Goal: Check status: Check status

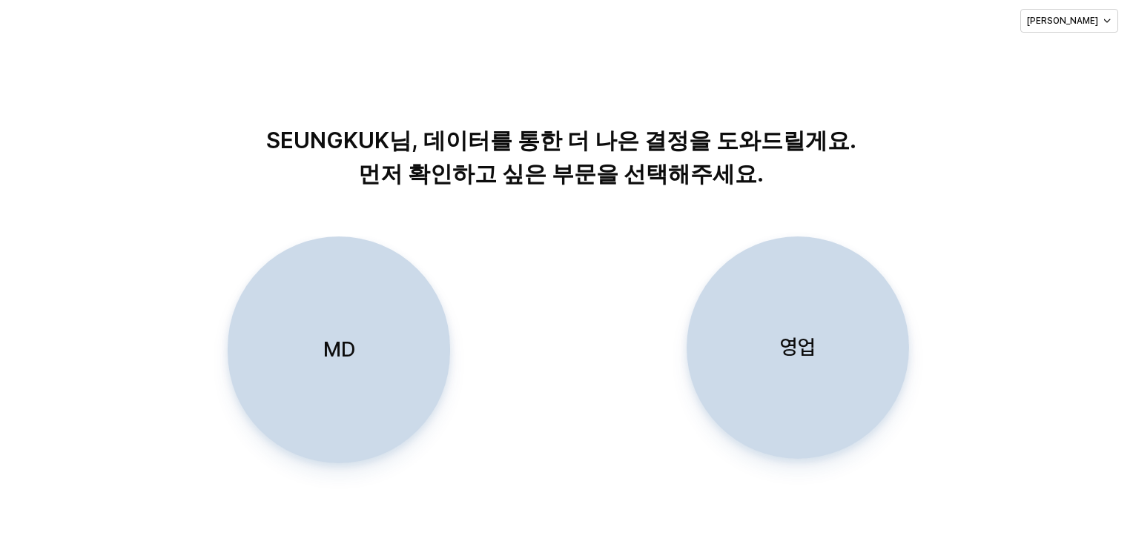
click at [802, 353] on p "영업" at bounding box center [798, 347] width 36 height 27
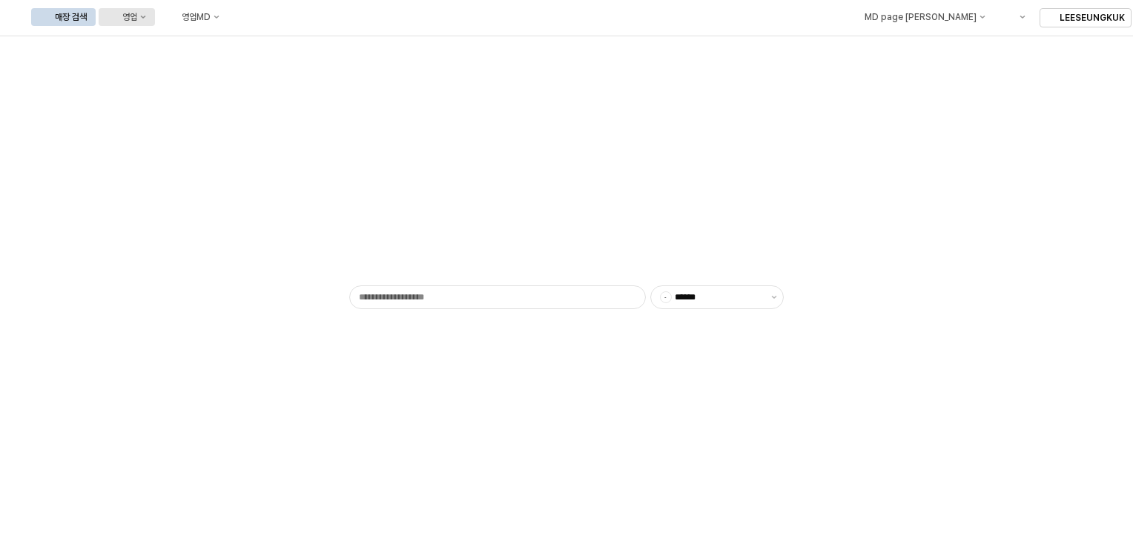
click at [146, 19] on icon "영업" at bounding box center [143, 17] width 6 height 6
click at [273, 46] on div "목표매출 달성현황" at bounding box center [292, 45] width 79 height 12
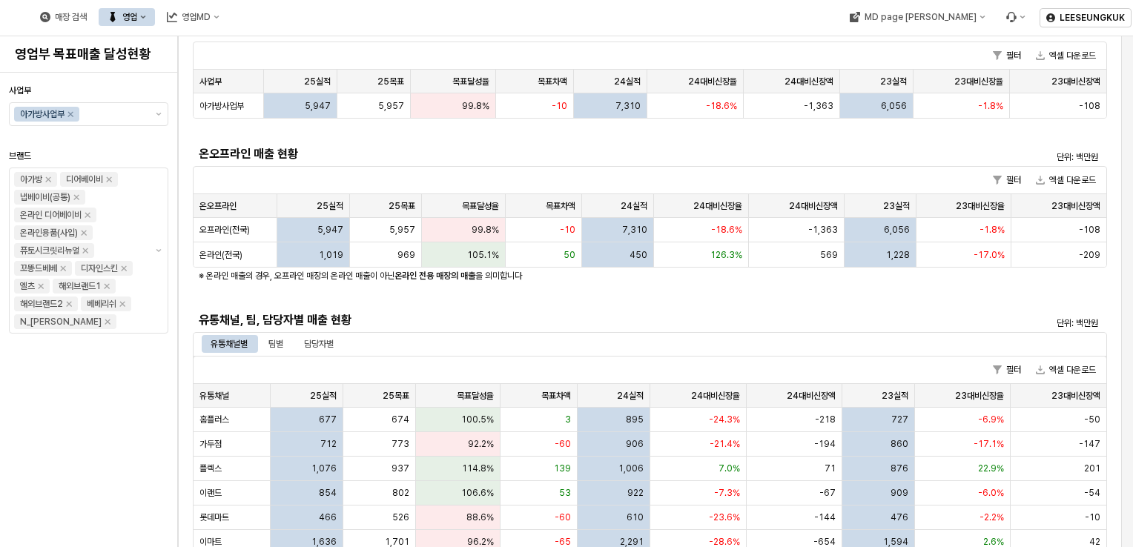
scroll to position [148, 0]
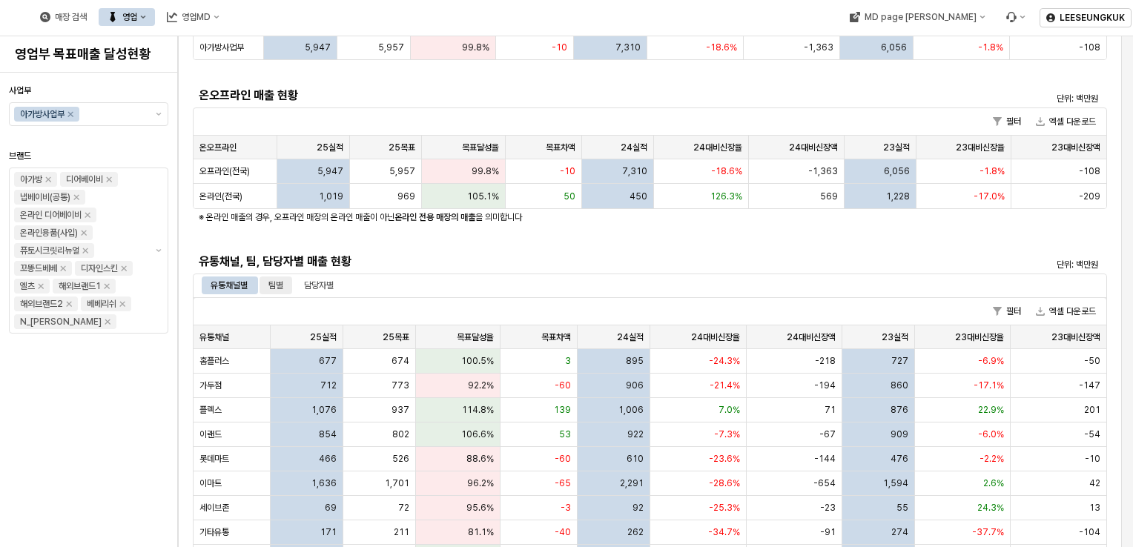
click at [274, 281] on div "팀별" at bounding box center [275, 286] width 15 height 18
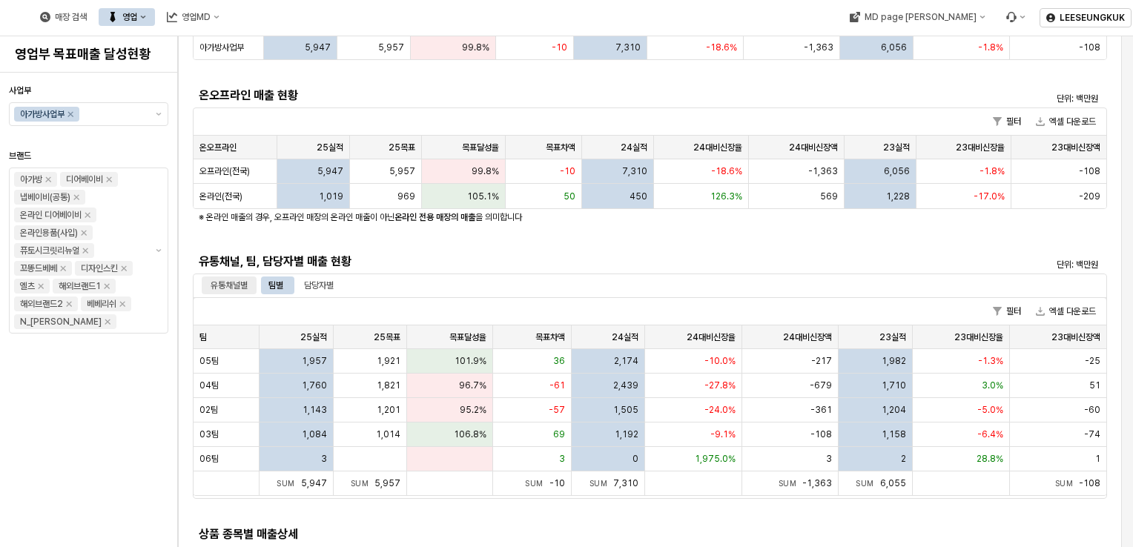
click at [237, 285] on div "유통채널별" at bounding box center [229, 286] width 37 height 18
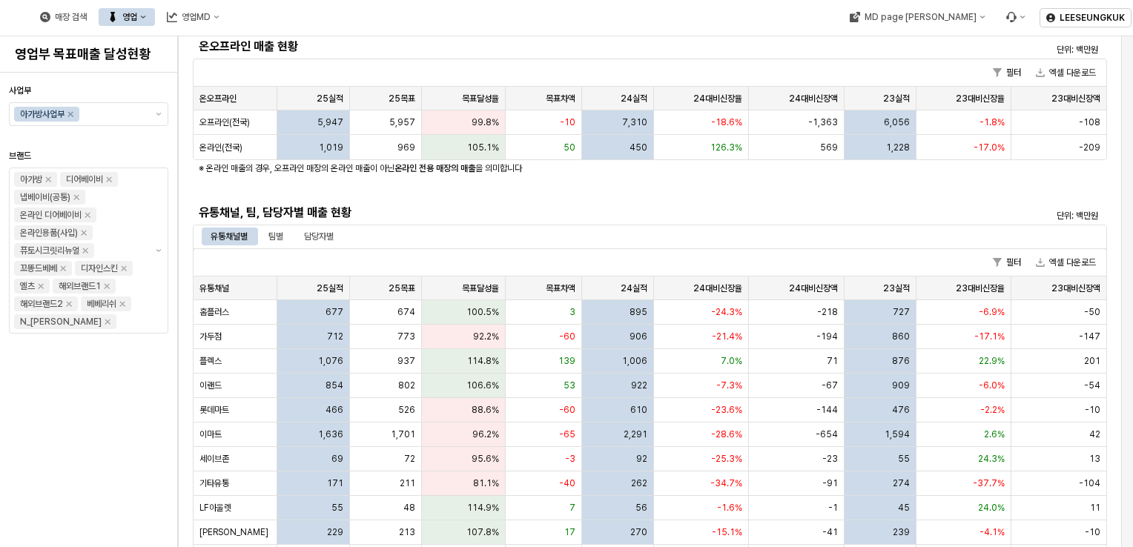
scroll to position [222, 0]
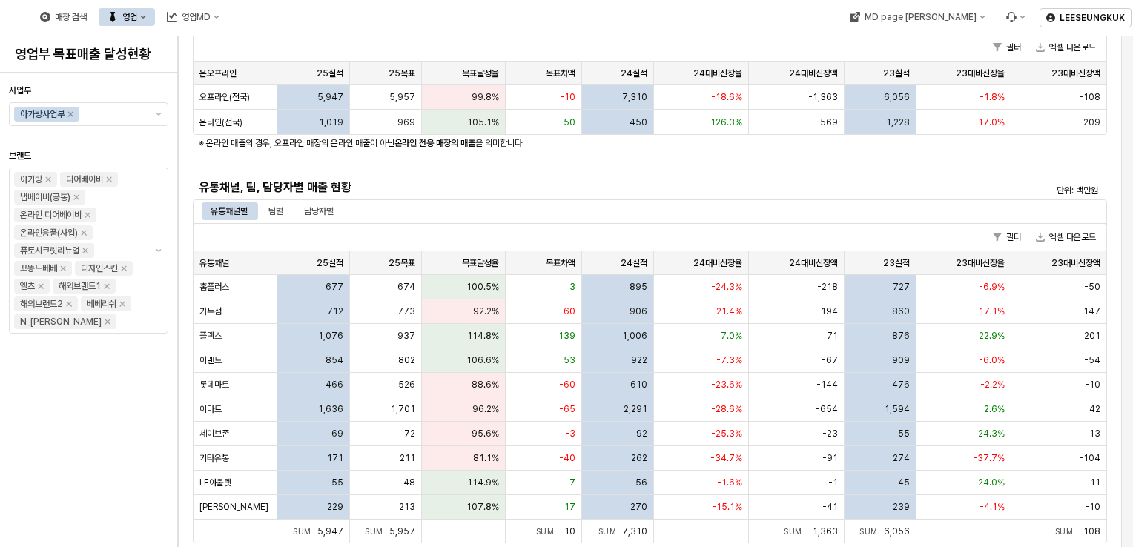
drag, startPoint x: 327, startPoint y: 212, endPoint x: 345, endPoint y: 245, distance: 37.2
click at [326, 212] on div "담당자별" at bounding box center [319, 211] width 30 height 18
